Goal: Task Accomplishment & Management: Use online tool/utility

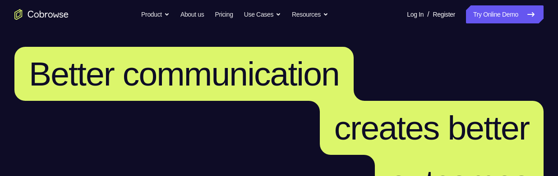
click at [490, 11] on link "Try Online Demo" at bounding box center [505, 14] width 78 height 18
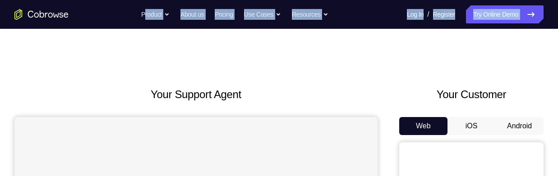
drag, startPoint x: 65, startPoint y: 0, endPoint x: 55, endPoint y: -4, distance: 10.3
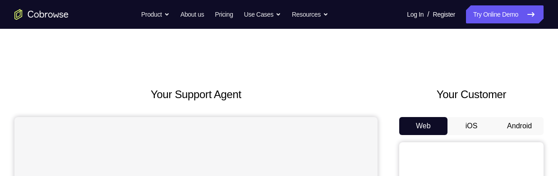
click at [518, 126] on button "Android" at bounding box center [519, 126] width 48 height 18
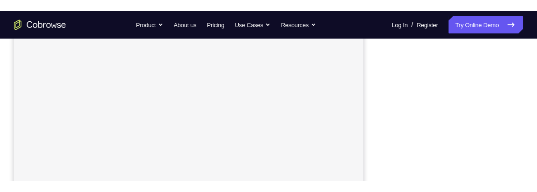
scroll to position [153, 0]
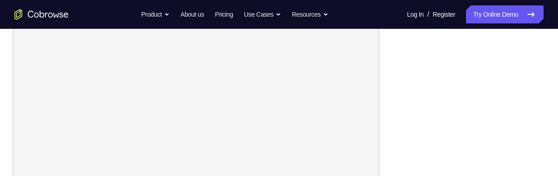
drag, startPoint x: 556, startPoint y: 3, endPoint x: 369, endPoint y: 21, distance: 188.1
click at [369, 21] on div "Go back Powerful, Flexible and Trustworthy. Avoid all extra friction for both A…" at bounding box center [279, 14] width 558 height 18
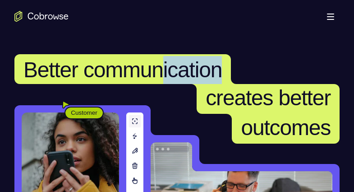
drag, startPoint x: 262, startPoint y: 37, endPoint x: 194, endPoint y: 42, distance: 68.8
click at [194, 42] on header "Better communication creates better outcomes Customer Agent Agent Knock down co…" at bounding box center [177, 174] width 354 height 277
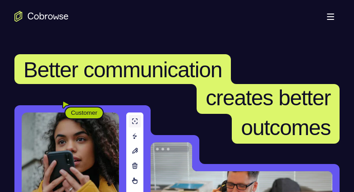
drag, startPoint x: 194, startPoint y: 42, endPoint x: 295, endPoint y: 28, distance: 102.0
click at [295, 28] on div "Open main menu" at bounding box center [177, 16] width 354 height 32
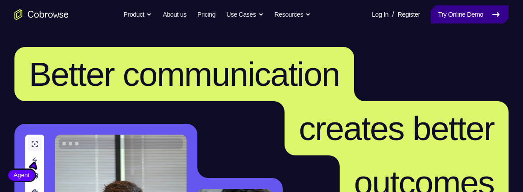
click at [354, 20] on link "Try Online Demo" at bounding box center [469, 14] width 78 height 18
